Goal: Transaction & Acquisition: Purchase product/service

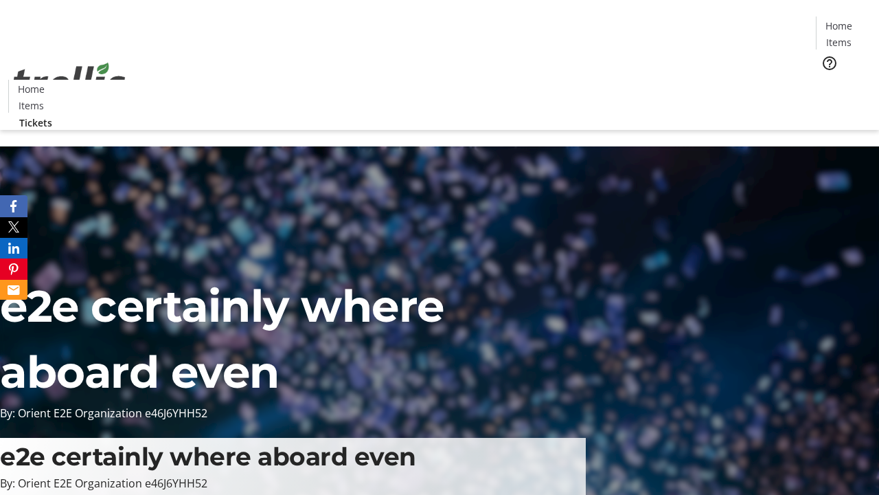
click at [827, 80] on span "Tickets" at bounding box center [843, 87] width 33 height 14
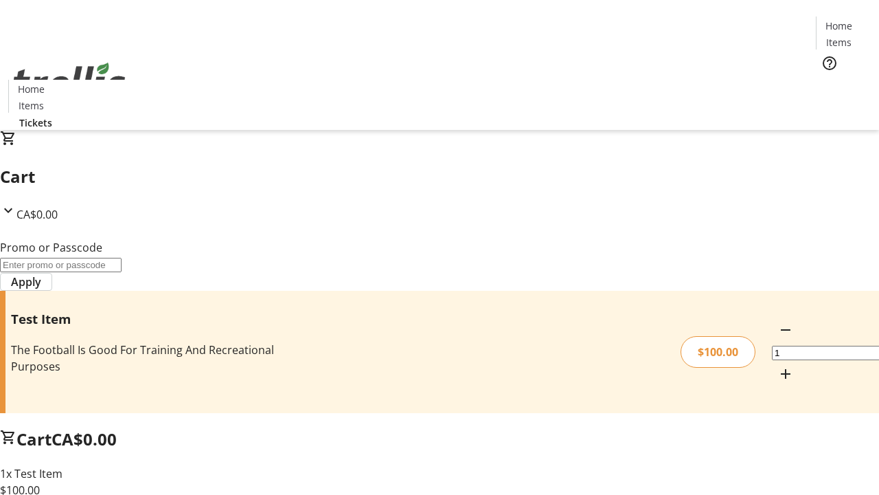
type input "FLAT"
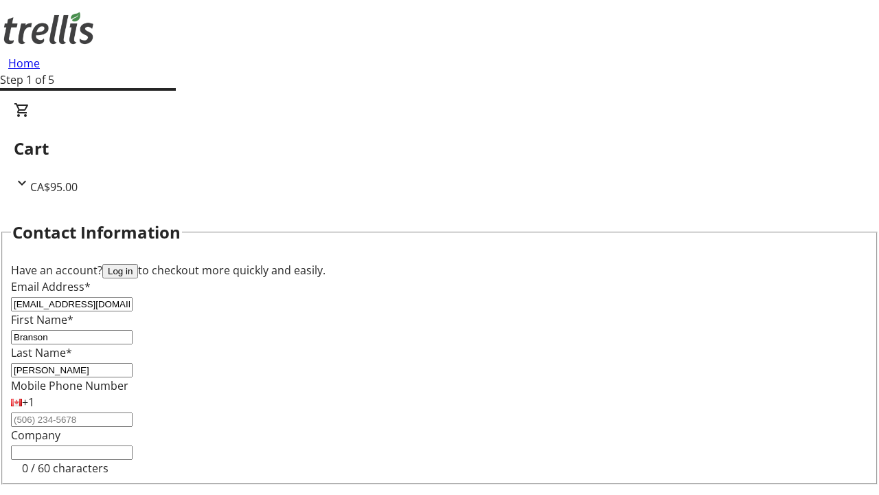
type input "[PERSON_NAME]"
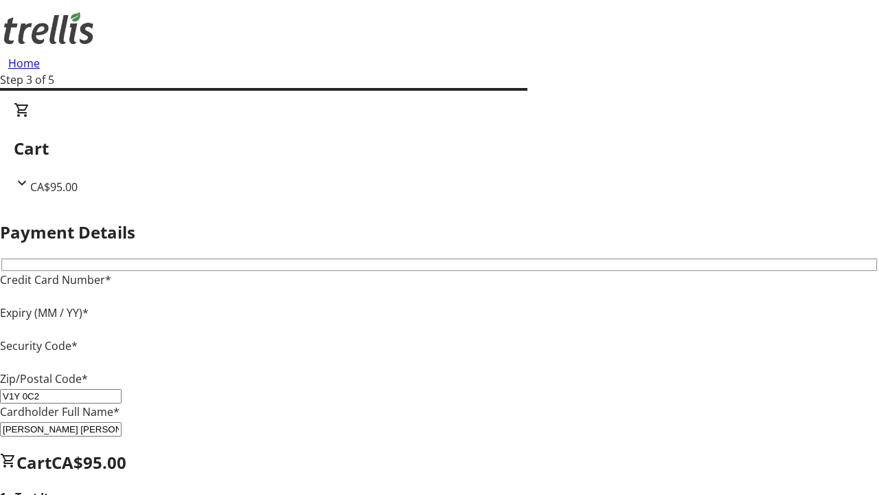
type input "V1Y 0C2"
